Goal: Transaction & Acquisition: Purchase product/service

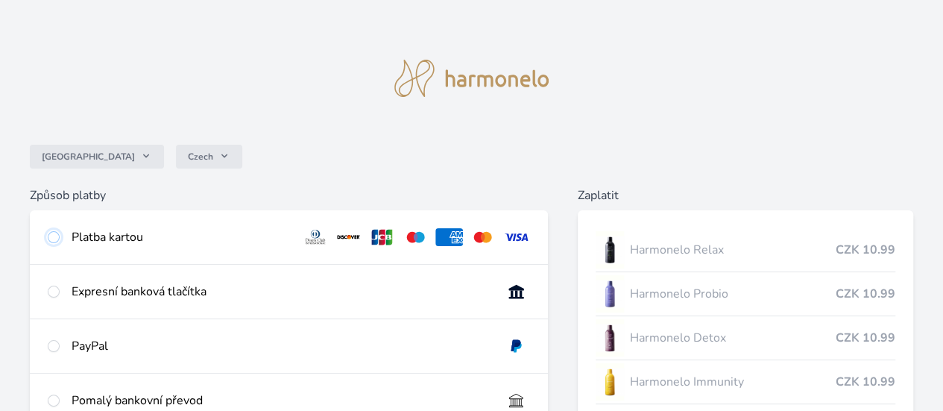
click at [60, 238] on input "radio" at bounding box center [54, 237] width 12 height 12
radio input "true"
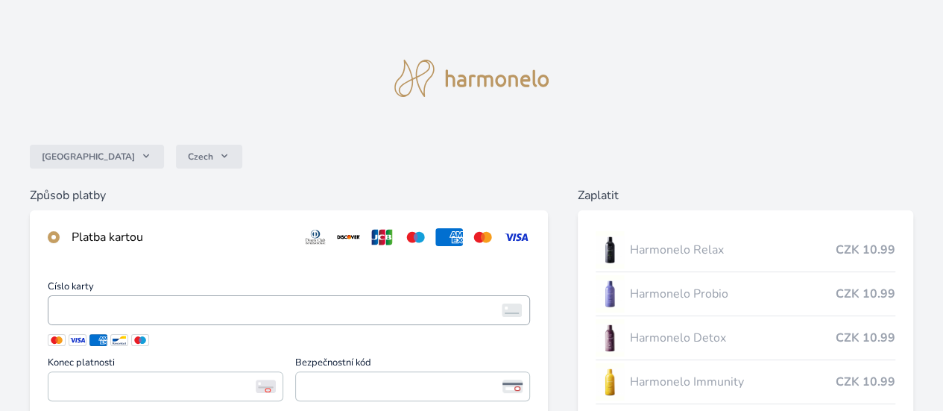
click at [502, 317] on img at bounding box center [512, 309] width 20 height 13
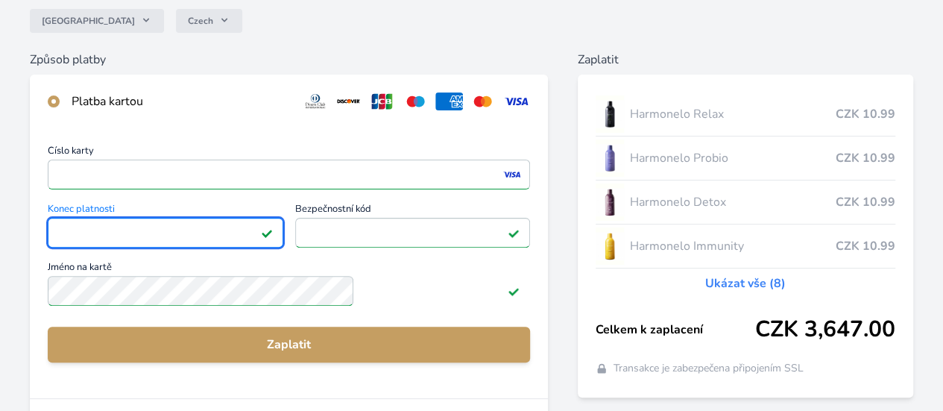
scroll to position [141, 0]
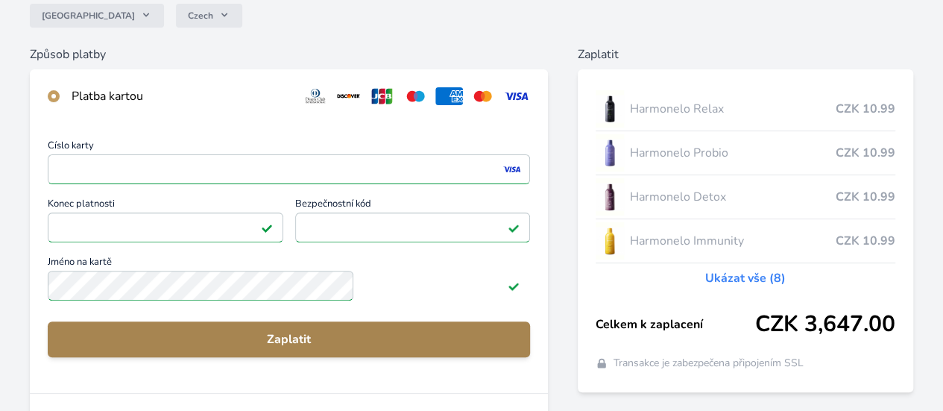
click at [352, 348] on span "Zaplatit" at bounding box center [289, 339] width 458 height 18
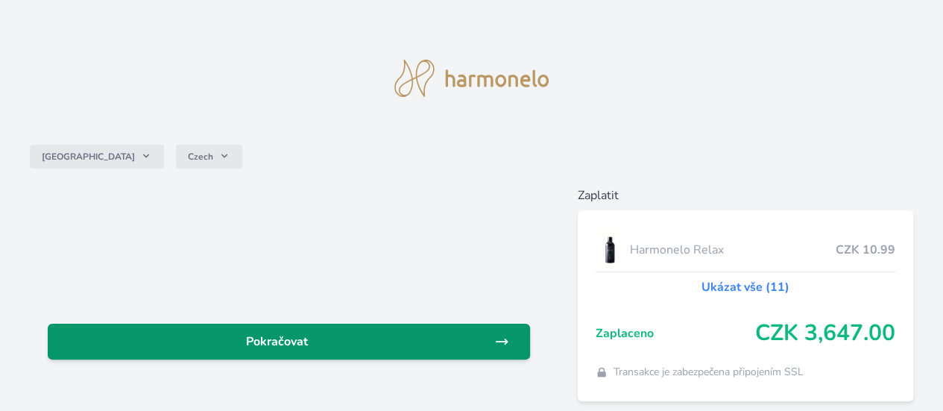
drag, startPoint x: 0, startPoint y: 0, endPoint x: 352, endPoint y: 348, distance: 495.0
click at [352, 348] on span "Pokračovat" at bounding box center [277, 341] width 435 height 18
